Goal: Navigation & Orientation: Find specific page/section

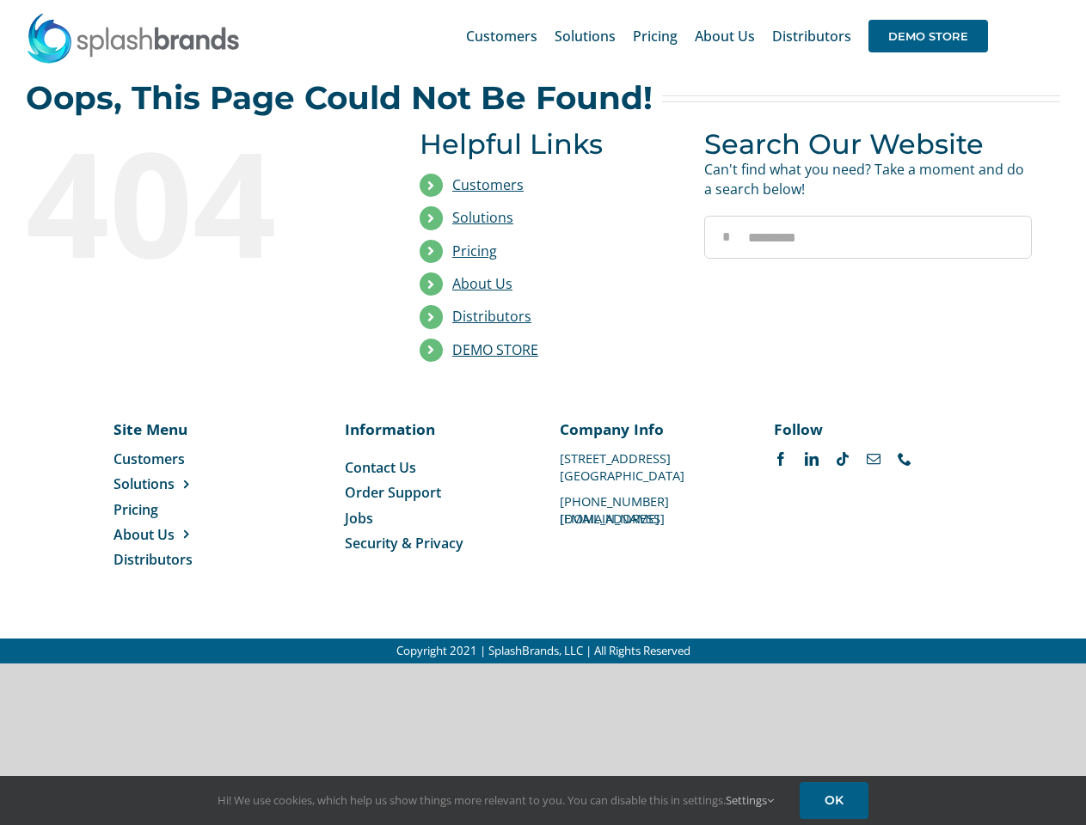
click at [542, 332] on li "Distributors" at bounding box center [549, 317] width 259 height 33
click at [981, 0] on div "Search for: * Customers Solutions Stores New Hire Kits Manufacturing Store Mark…" at bounding box center [543, 36] width 1034 height 72
click at [928, 36] on span "DEMO STORE" at bounding box center [928, 36] width 120 height 33
click at [495, 350] on link "DEMO STORE" at bounding box center [495, 349] width 86 height 19
click at [171, 484] on span "Solutions" at bounding box center [143, 484] width 61 height 19
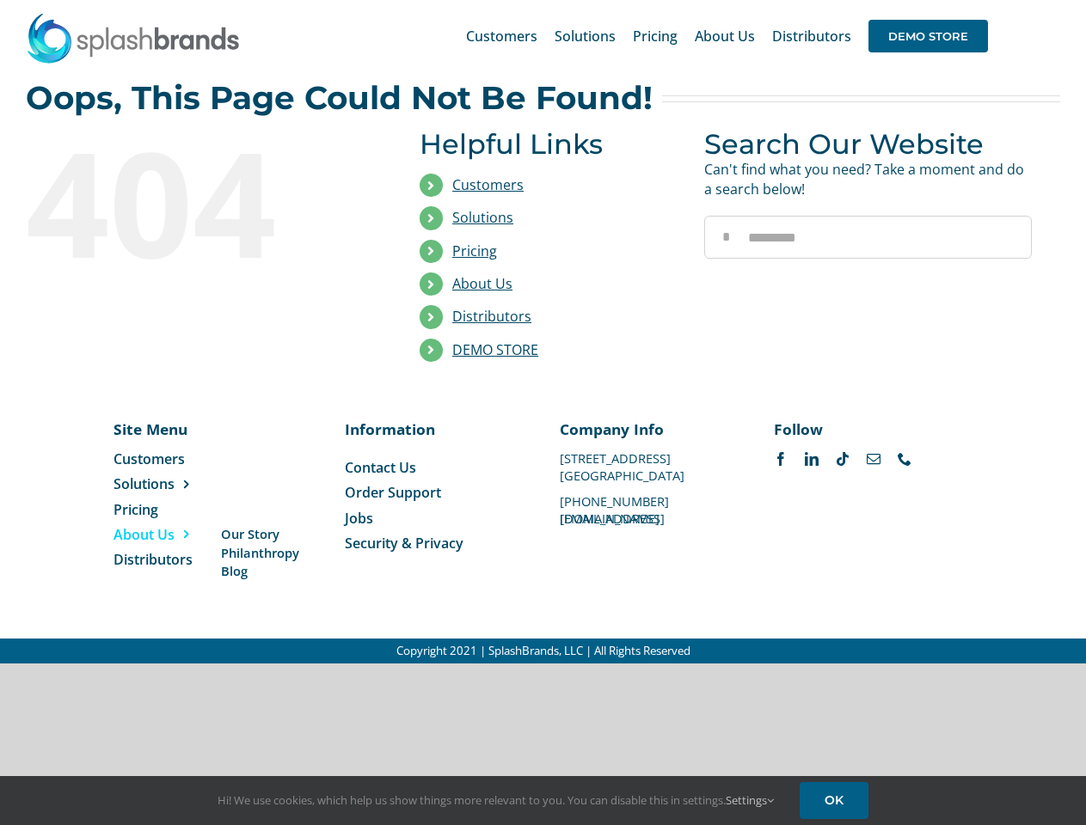
click at [171, 535] on span "About Us" at bounding box center [143, 534] width 61 height 19
click at [751, 800] on link "Settings" at bounding box center [750, 800] width 48 height 15
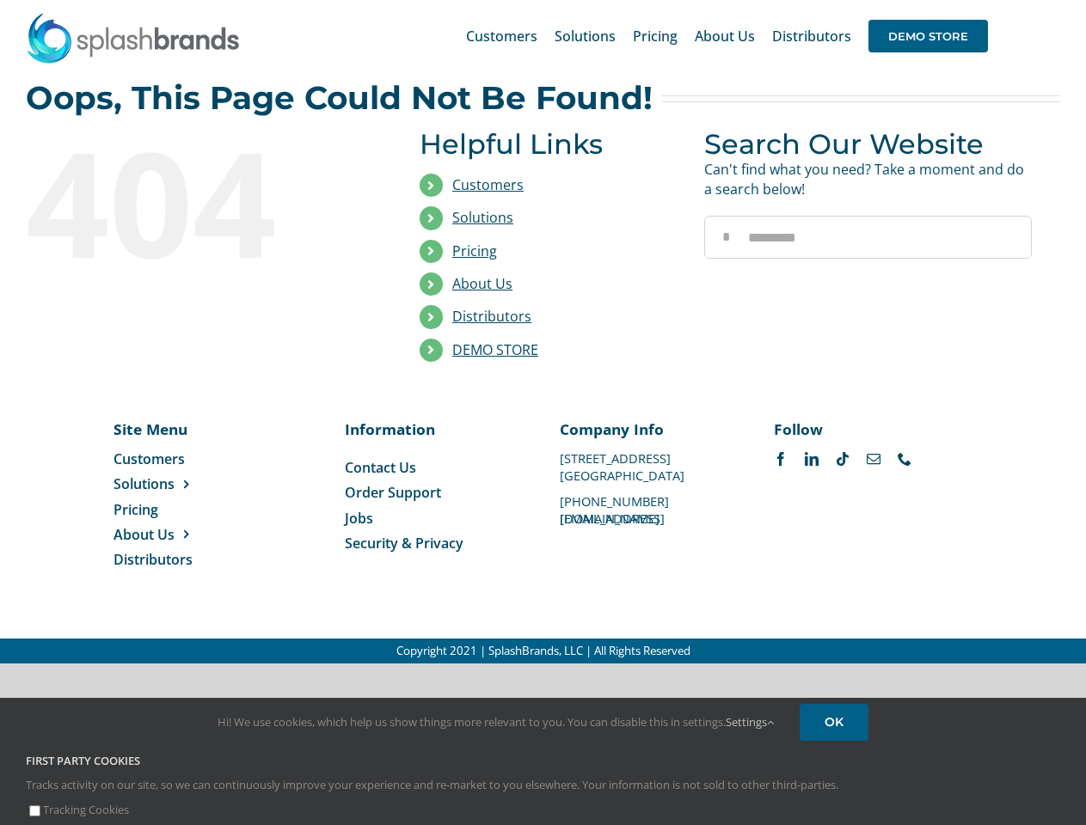
click at [837, 800] on div "First Party Cookies Tracks activity on our site, so we can continuously improve…" at bounding box center [543, 786] width 1060 height 66
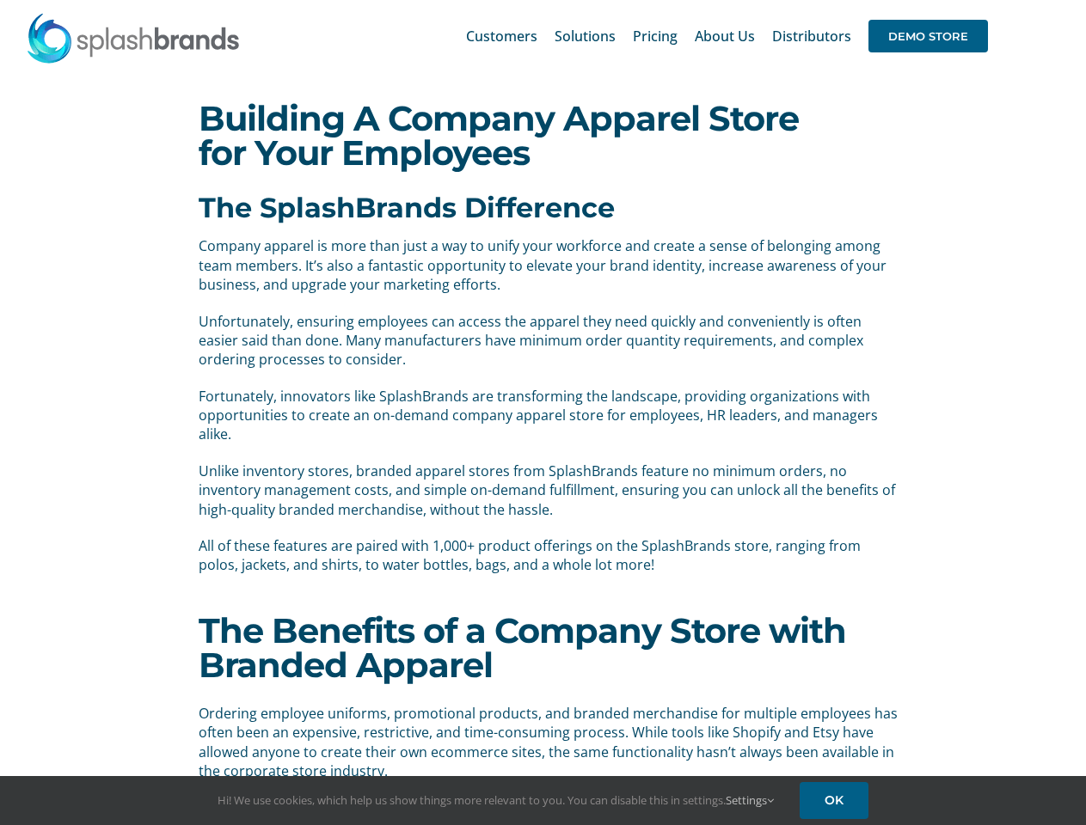
click at [542, 413] on p "Fortunately, innovators like SplashBrands are transforming the landscape, provi…" at bounding box center [550, 416] width 702 height 58
click at [981, 0] on div "Search for: * Customers Solutions Stores New Hire Kits Manufacturing Store Mark…" at bounding box center [543, 36] width 1034 height 72
click at [928, 36] on span "DEMO STORE" at bounding box center [928, 36] width 120 height 33
click at [751, 800] on link "Settings" at bounding box center [750, 800] width 48 height 15
click at [837, 800] on link "OK" at bounding box center [834, 800] width 69 height 37
